Goal: Transaction & Acquisition: Purchase product/service

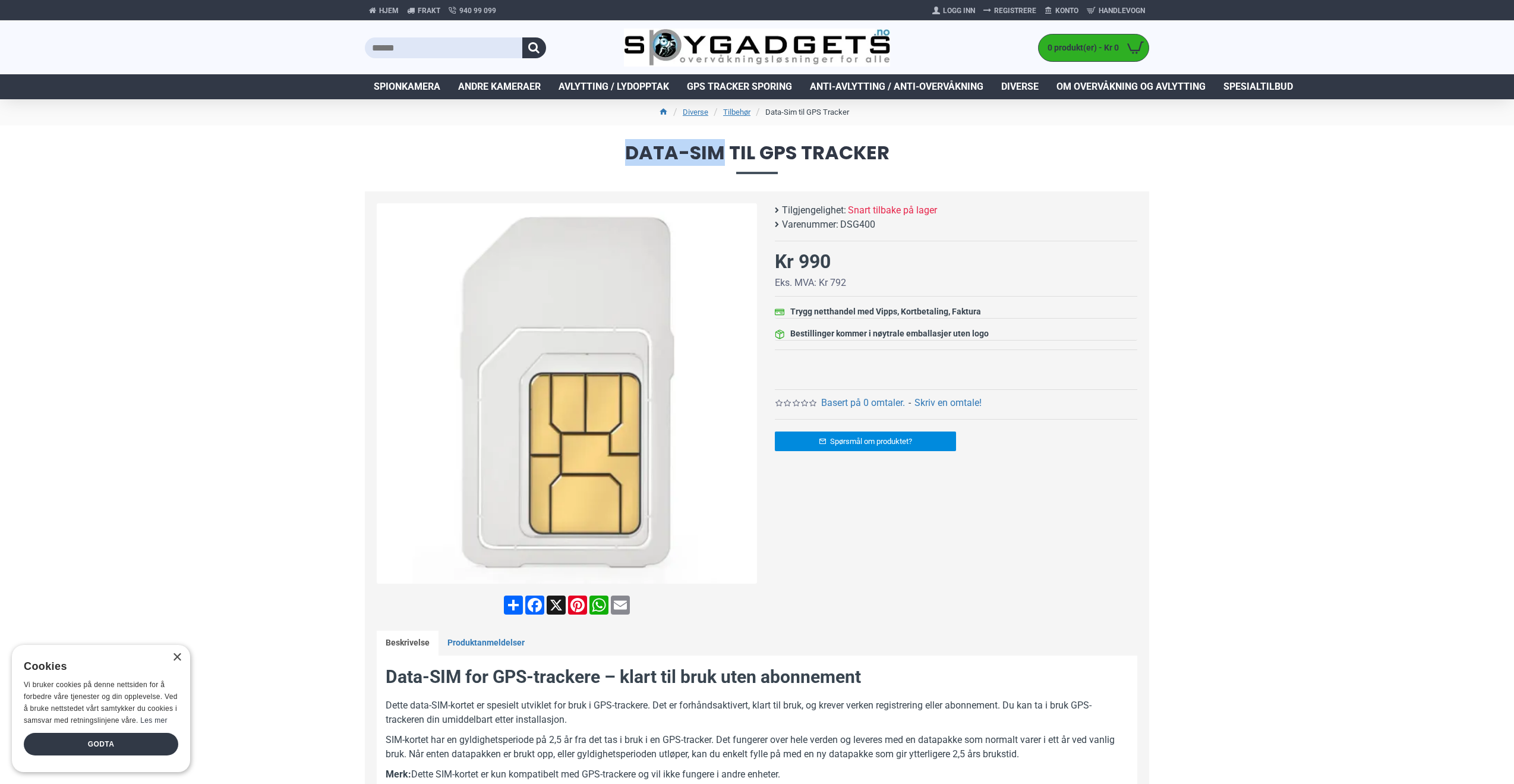
drag, startPoint x: 723, startPoint y: 152, endPoint x: 631, endPoint y: 148, distance: 92.1
click at [631, 148] on span "Data-Sim til GPS Tracker" at bounding box center [757, 158] width 785 height 30
drag, startPoint x: 639, startPoint y: 153, endPoint x: 581, endPoint y: 150, distance: 58.1
click at [572, 148] on span "Data-Sim til GPS Tracker" at bounding box center [757, 158] width 785 height 30
drag, startPoint x: 623, startPoint y: 153, endPoint x: 917, endPoint y: 142, distance: 294.2
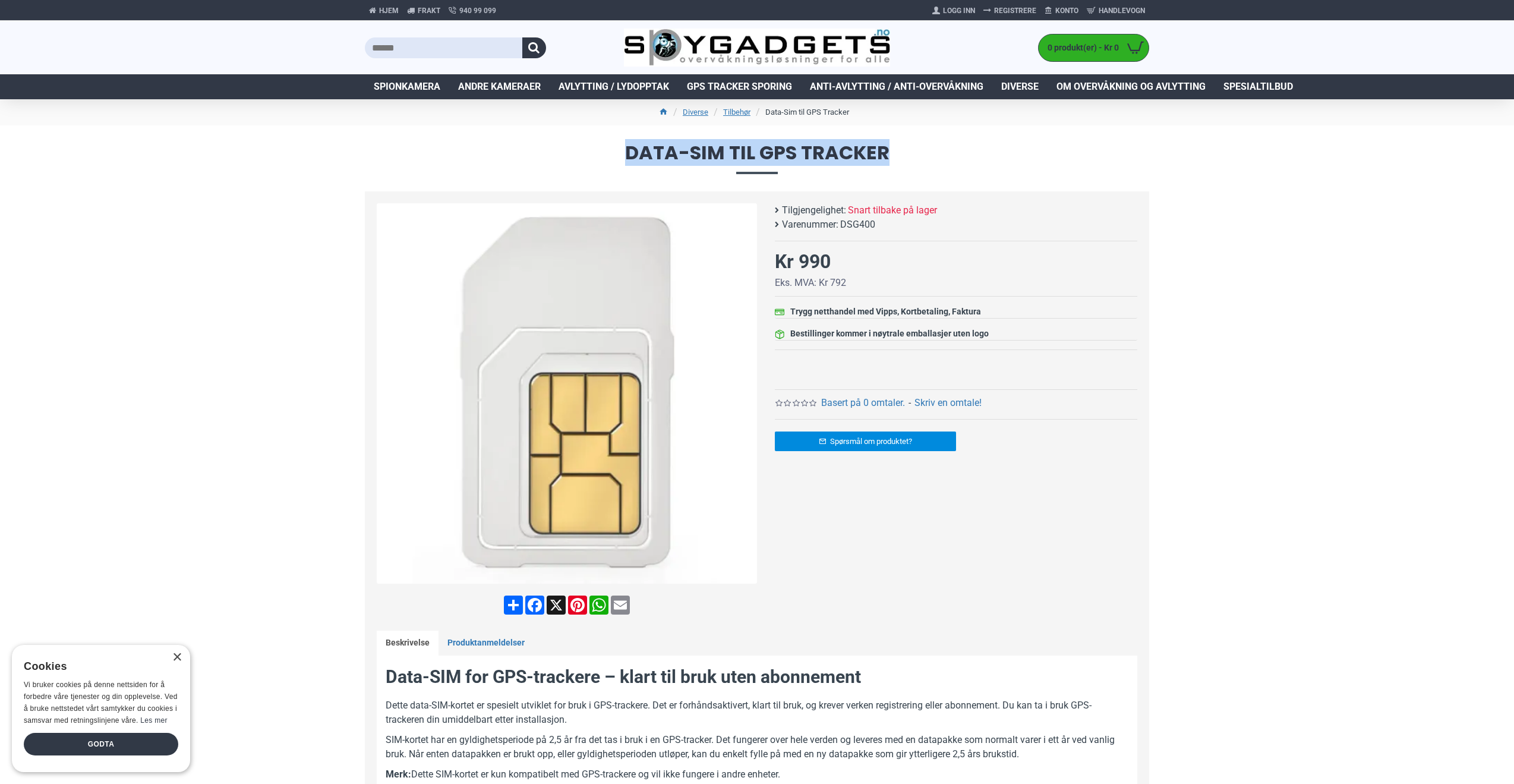
click at [917, 142] on h1 "Data-Sim til GPS Tracker" at bounding box center [757, 158] width 1514 height 66
click at [492, 644] on link "Produktanmeldelser" at bounding box center [486, 643] width 95 height 25
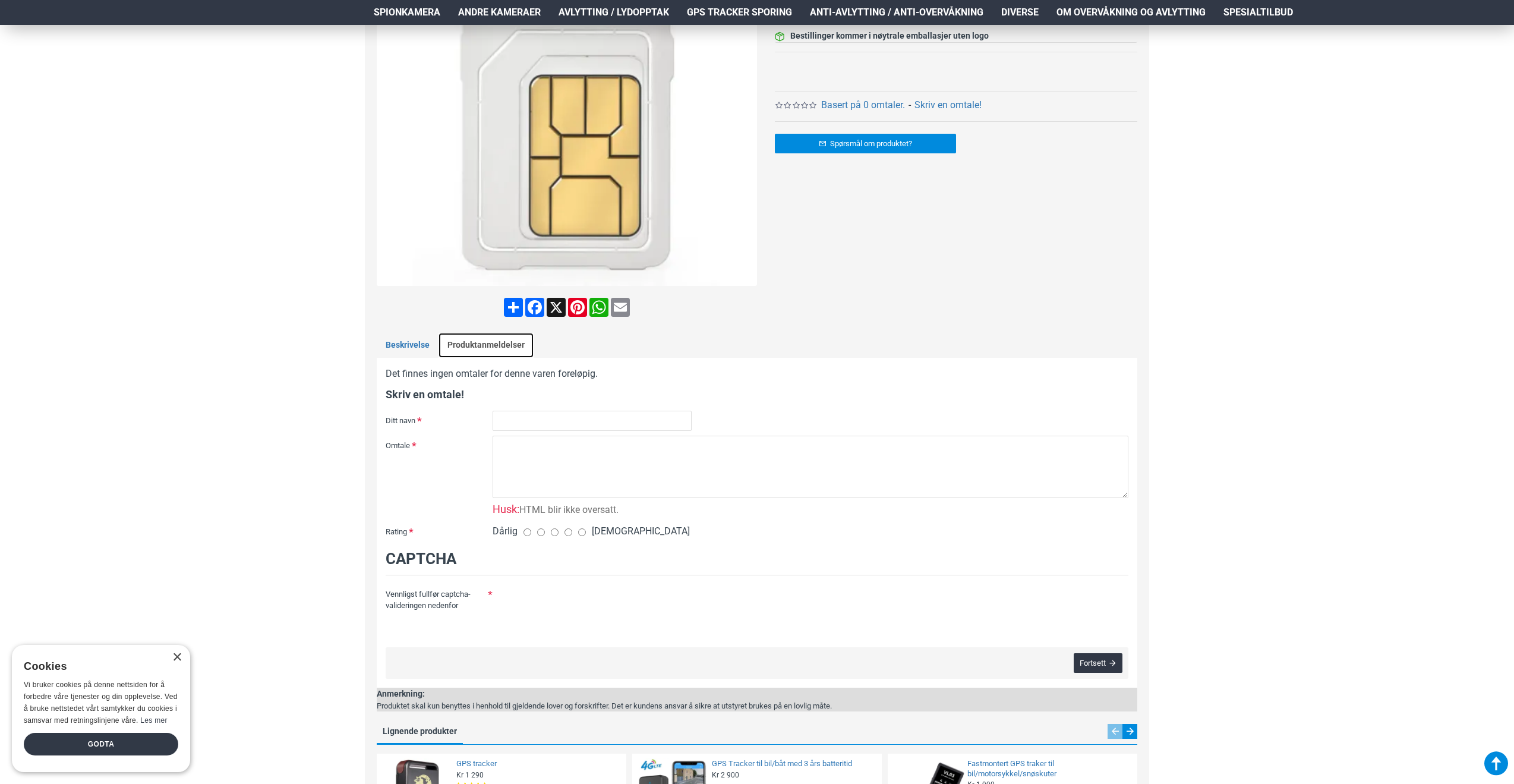
scroll to position [356, 0]
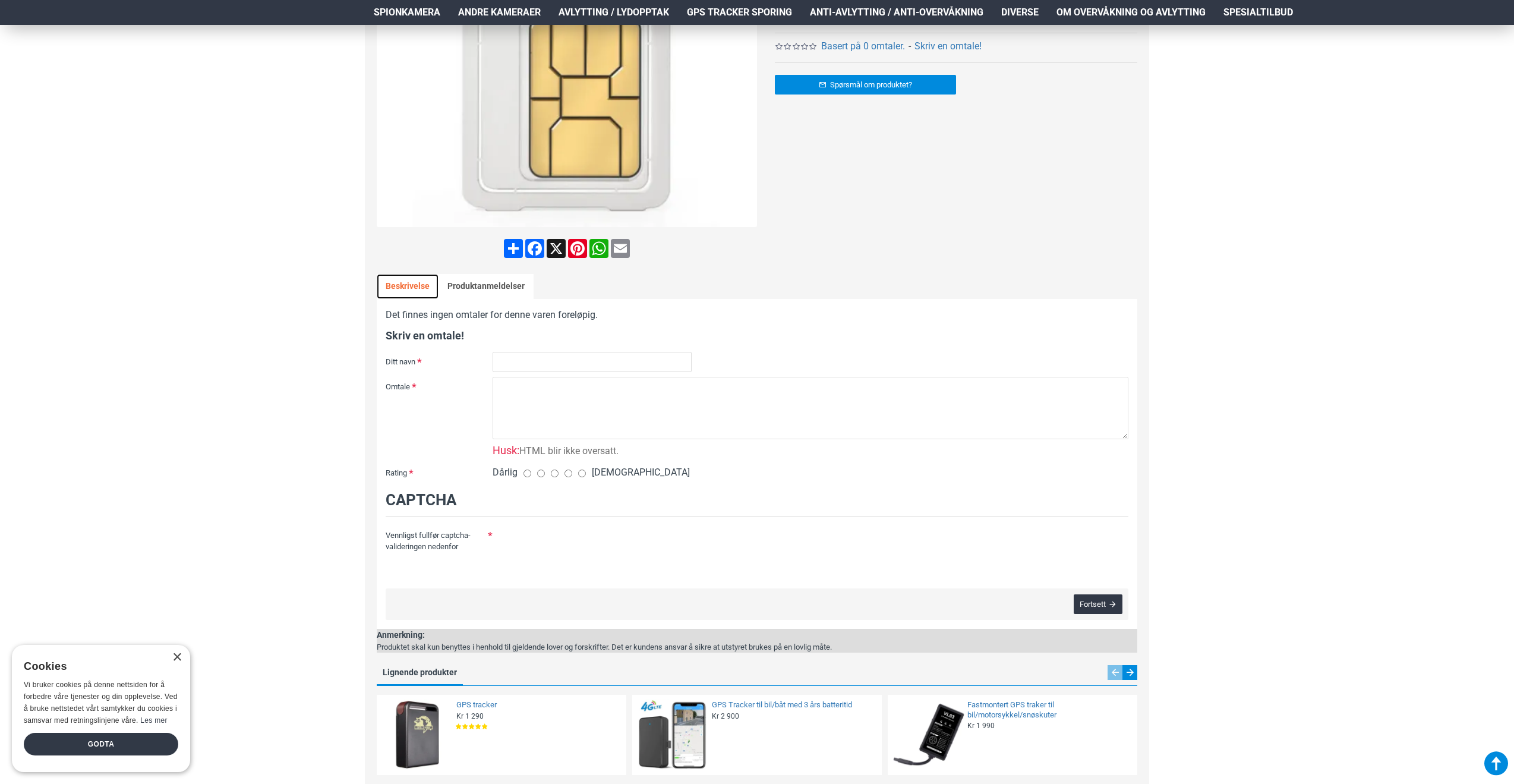
click at [392, 290] on link "Beskrivelse" at bounding box center [407, 286] width 62 height 25
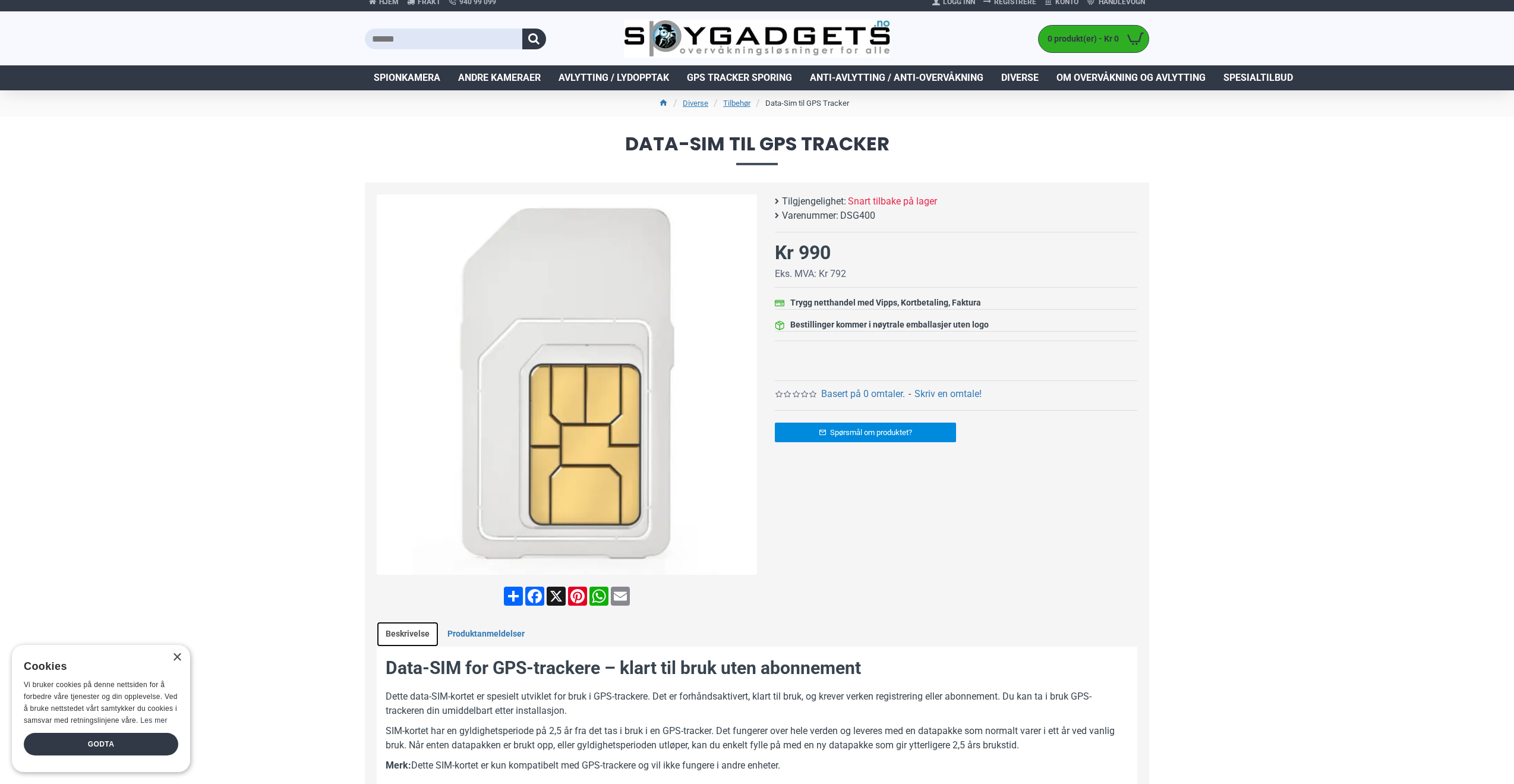
scroll to position [0, 0]
